Goal: Check status: Check status

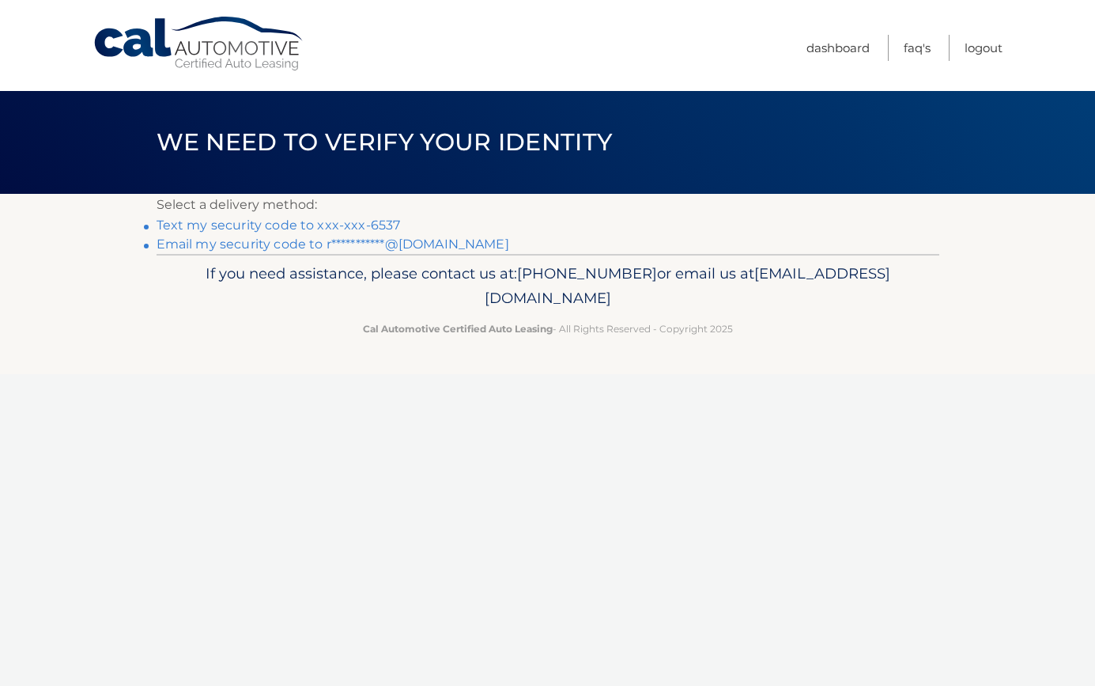
click at [380, 225] on link "Text my security code to xxx-xxx-6537" at bounding box center [279, 224] width 244 height 15
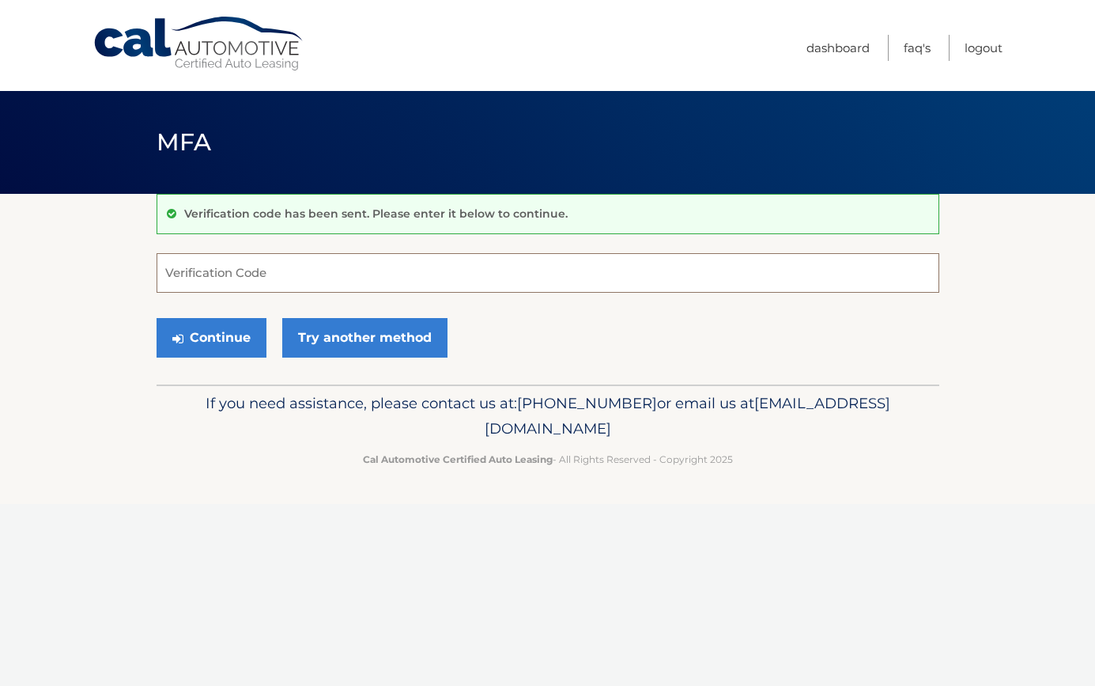
click at [386, 282] on input "Verification Code" at bounding box center [548, 273] width 783 height 40
type input "162089"
click at [238, 346] on button "Continue" at bounding box center [212, 338] width 110 height 40
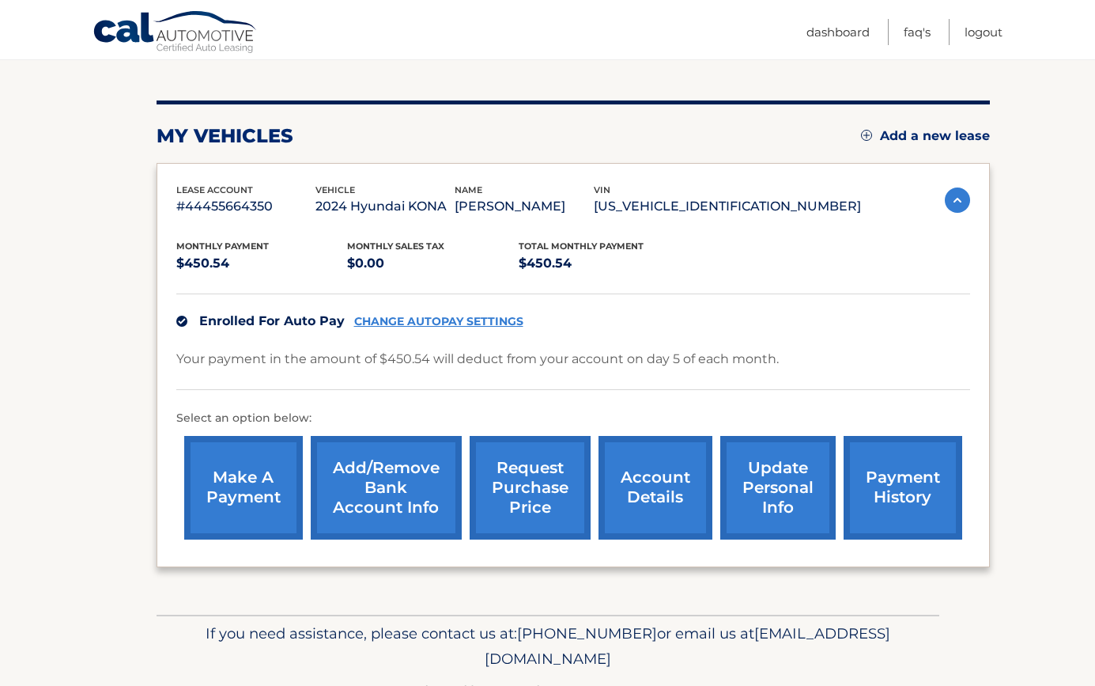
scroll to position [213, 0]
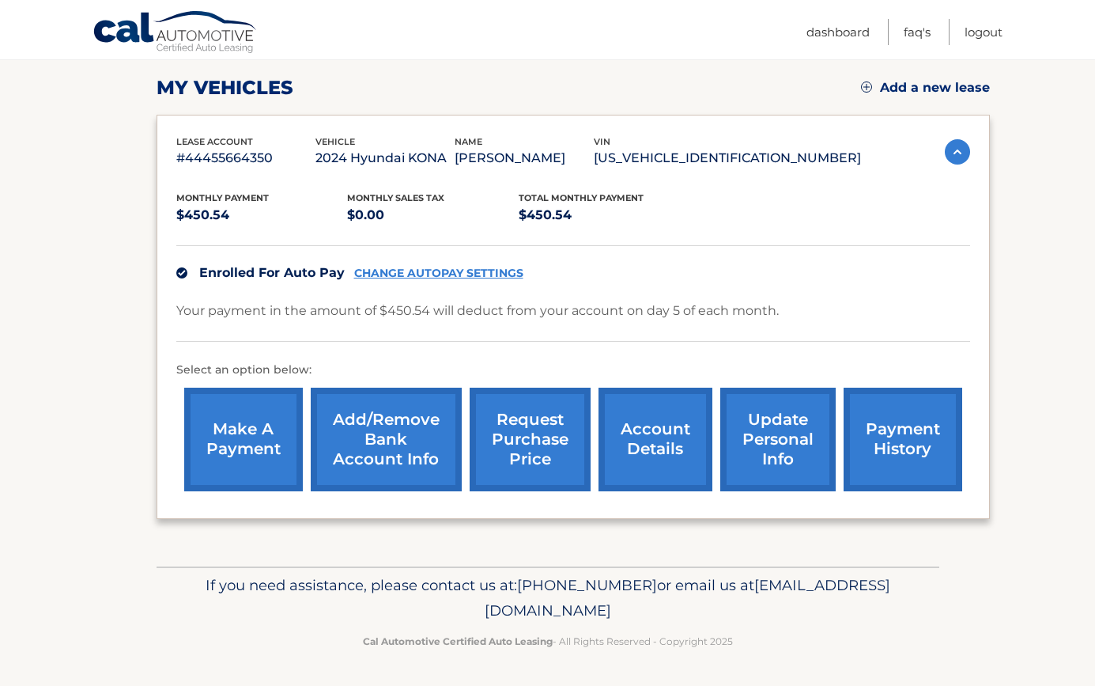
click at [905, 422] on link "payment history" at bounding box center [903, 439] width 119 height 104
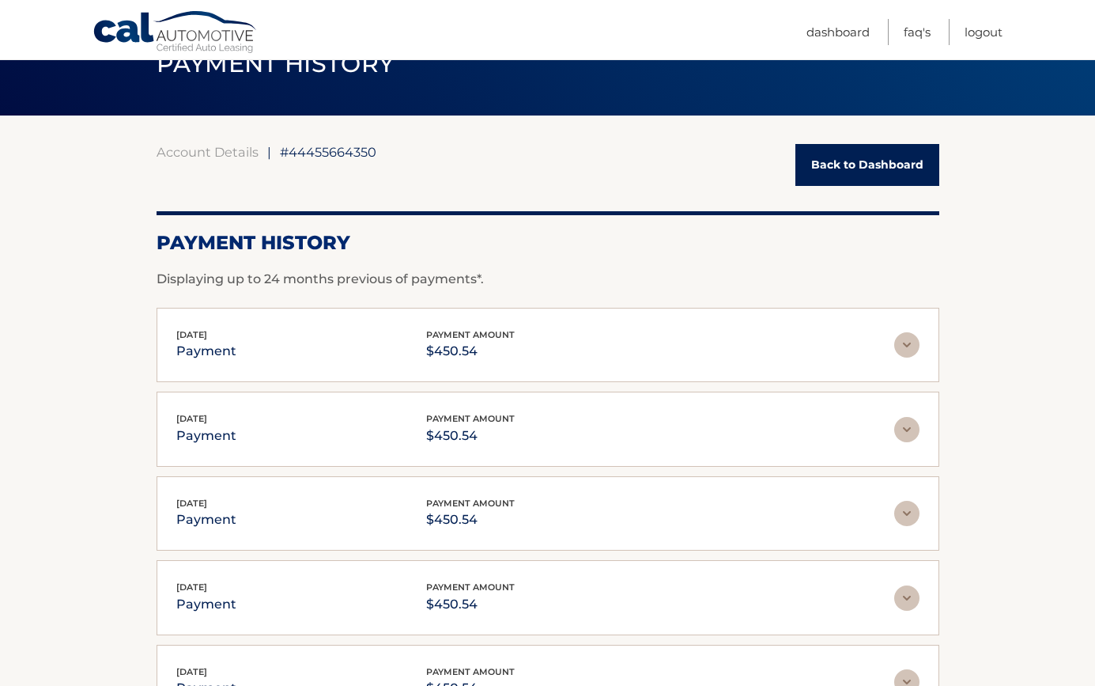
scroll to position [81, 0]
